Goal: Task Accomplishment & Management: Manage account settings

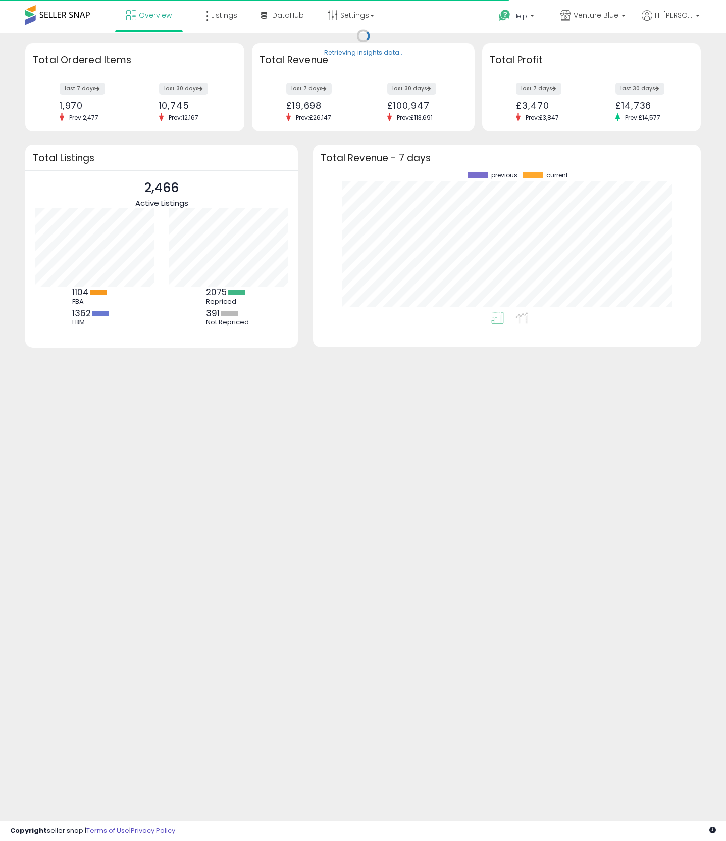
scroll to position [140, 368]
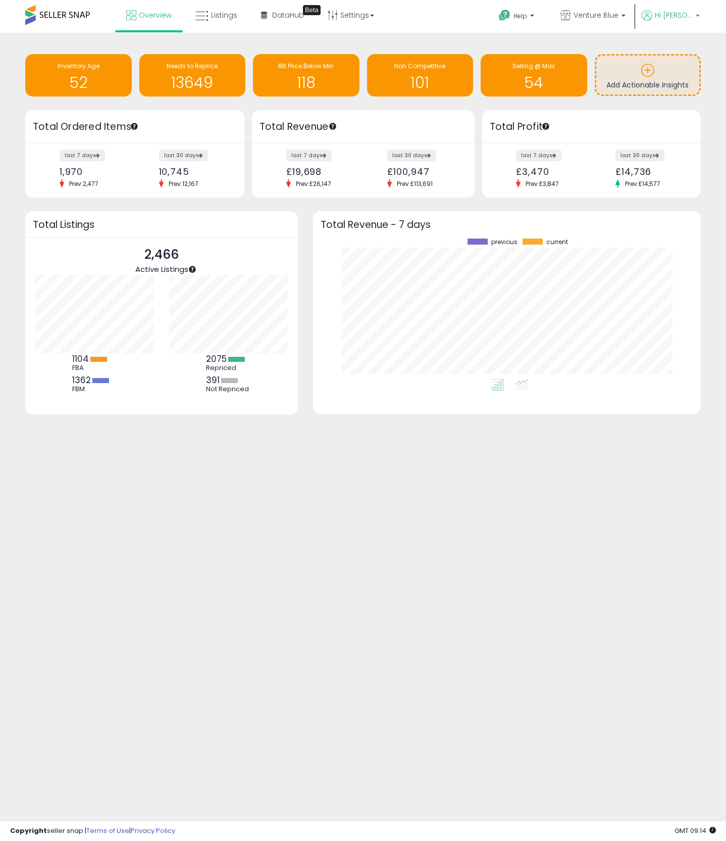
click at [663, 9] on ul "Help Contact Support Search Knowledge Hub Request a Feature Venture Blue Ventur…" at bounding box center [596, 17] width 216 height 35
click at [669, 23] on link "Hi [PERSON_NAME]" at bounding box center [671, 21] width 58 height 23
click at [671, 49] on link "Account" at bounding box center [677, 54] width 27 height 10
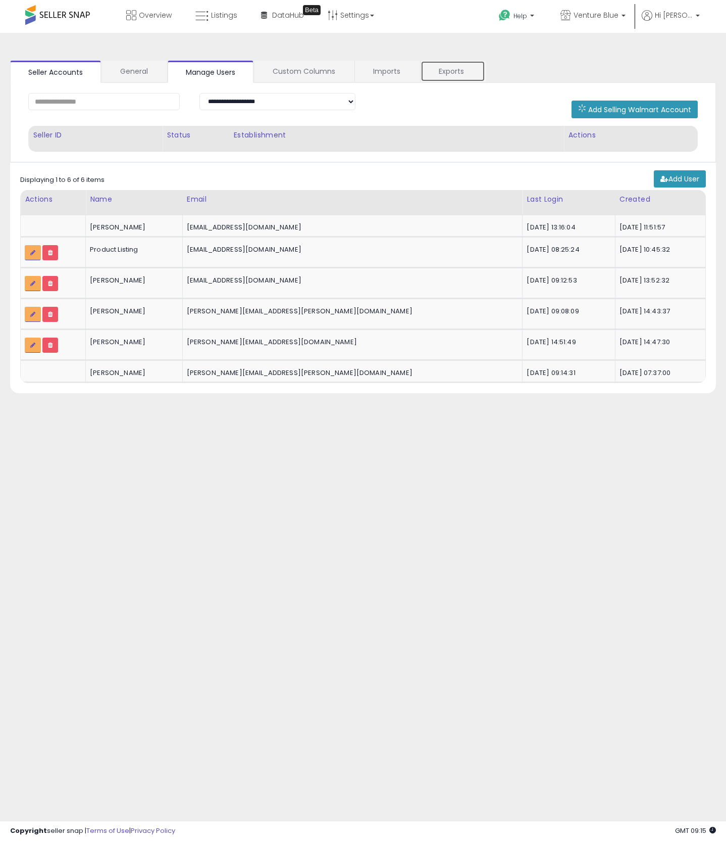
click at [462, 74] on link "Exports" at bounding box center [453, 71] width 65 height 21
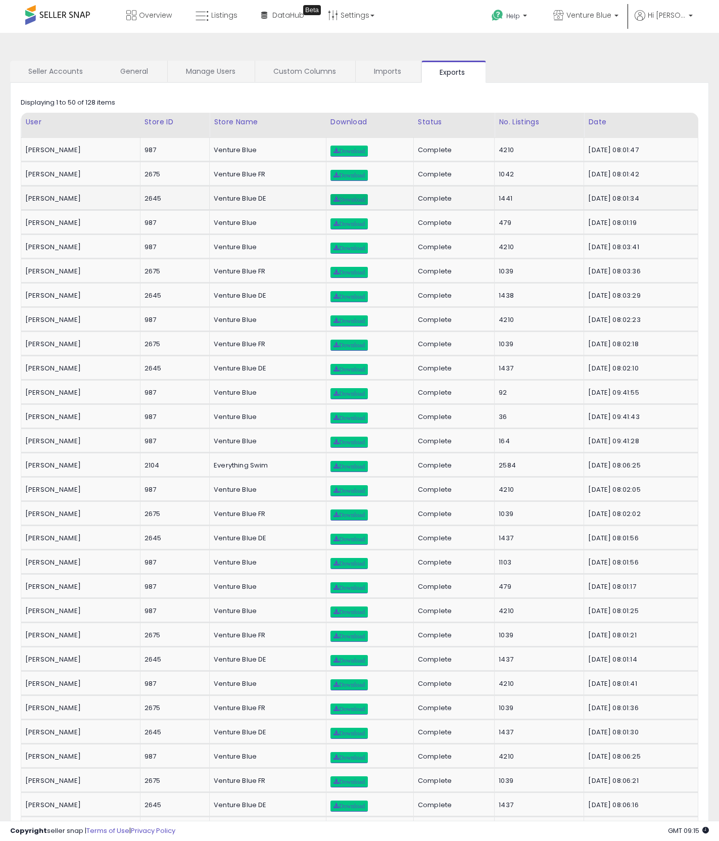
click at [333, 197] on span "Download" at bounding box center [348, 200] width 31 height 6
click at [333, 150] on span "Download" at bounding box center [348, 151] width 31 height 6
